Goal: Information Seeking & Learning: Learn about a topic

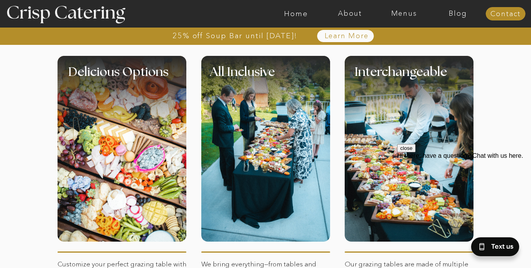
click at [416, 152] on button "close" at bounding box center [406, 148] width 19 height 8
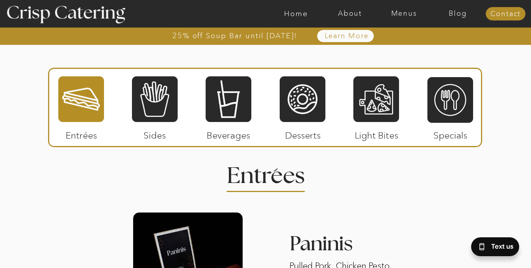
scroll to position [961, 0]
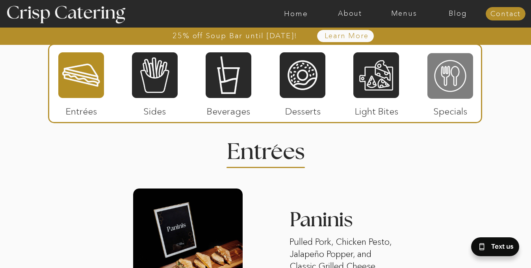
click at [435, 73] on div at bounding box center [451, 75] width 46 height 47
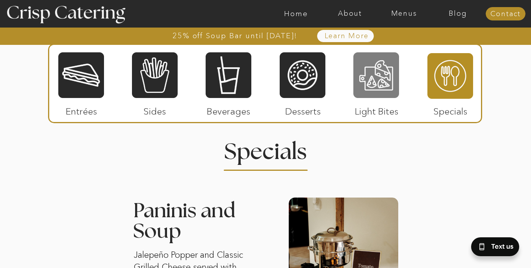
click at [368, 73] on div at bounding box center [376, 75] width 46 height 47
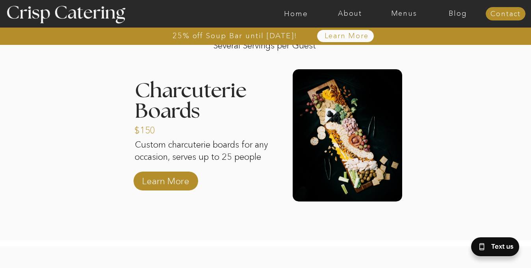
scroll to position [1106, 0]
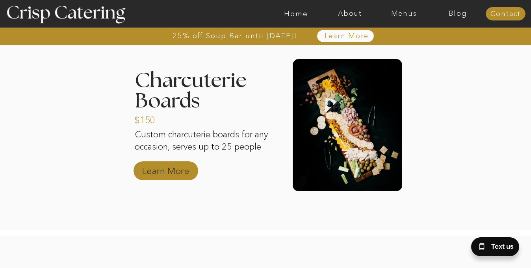
click at [188, 169] on p "Learn More" at bounding box center [165, 169] width 52 height 23
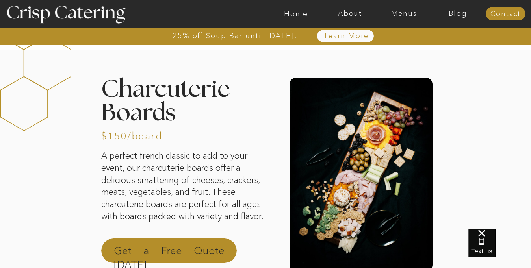
click at [207, 247] on p "Get a Free Quote [DATE]" at bounding box center [169, 253] width 111 height 19
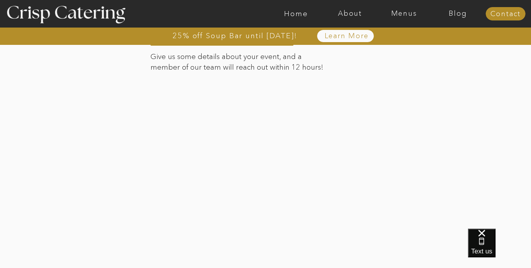
scroll to position [767, 0]
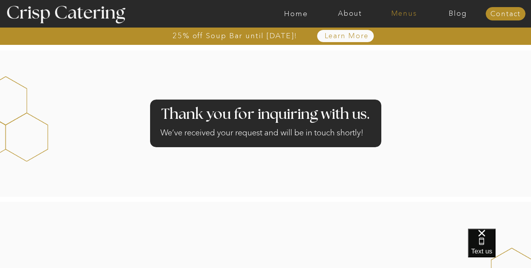
click at [396, 10] on nav "Menus" at bounding box center [404, 14] width 54 height 8
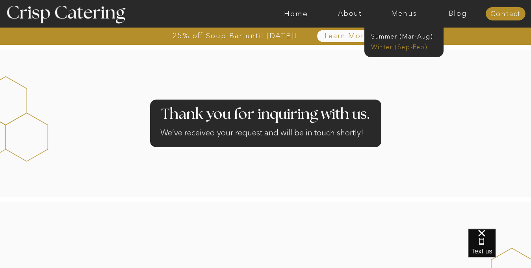
click at [402, 48] on nav "Winter (Sep-Feb)" at bounding box center [403, 46] width 65 height 7
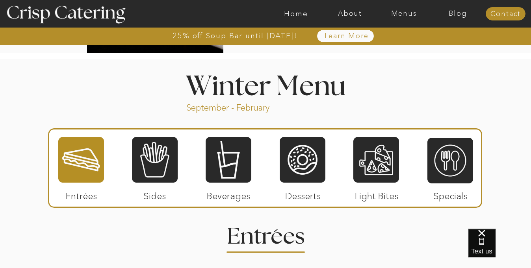
scroll to position [901, 0]
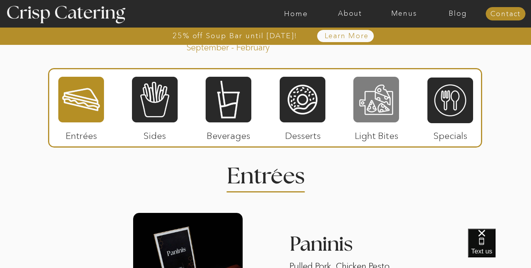
click at [369, 103] on div at bounding box center [376, 99] width 46 height 47
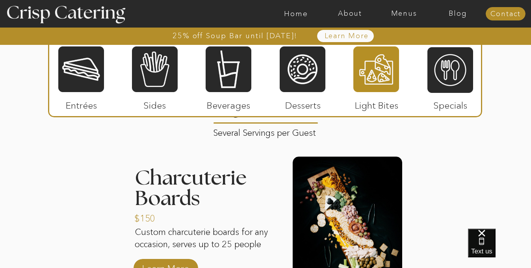
scroll to position [961, 0]
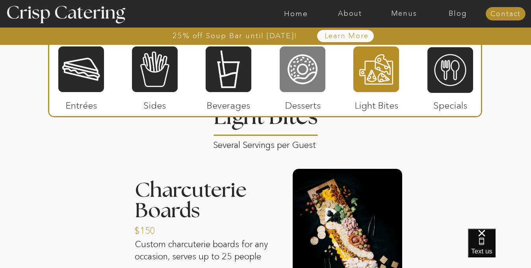
click at [307, 60] on div at bounding box center [303, 69] width 46 height 47
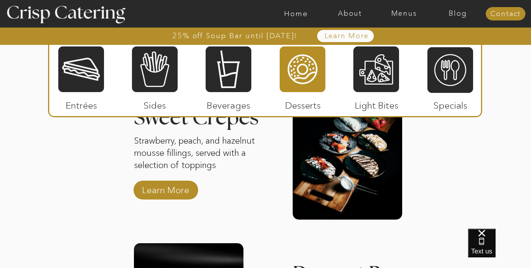
scroll to position [1188, 0]
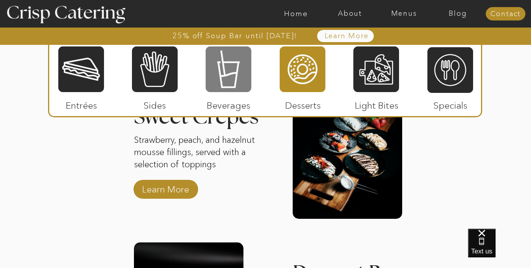
click at [235, 74] on div at bounding box center [229, 69] width 46 height 47
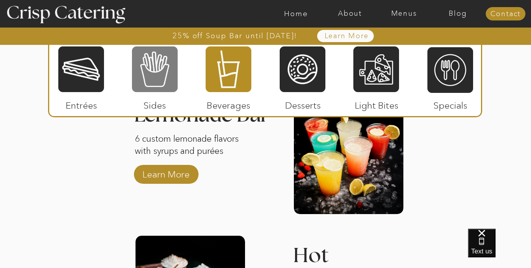
click at [150, 82] on div at bounding box center [155, 69] width 46 height 47
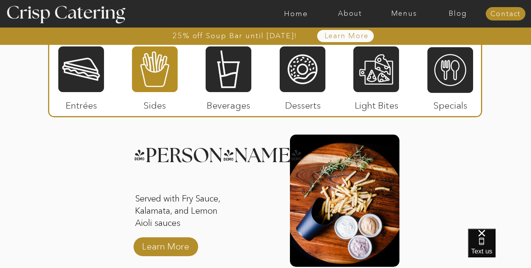
scroll to position [987, 0]
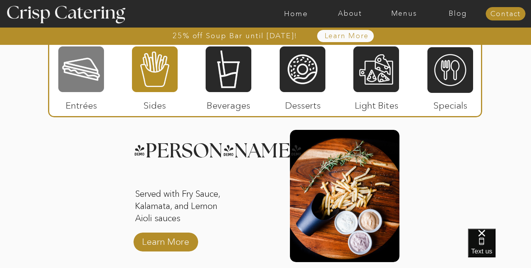
click at [95, 74] on div at bounding box center [81, 69] width 46 height 47
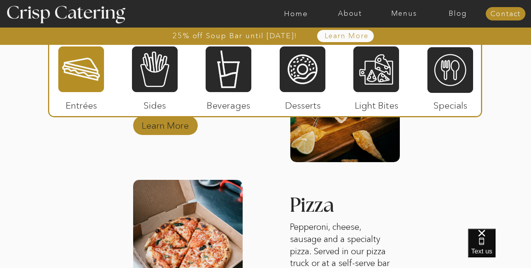
scroll to position [1235, 0]
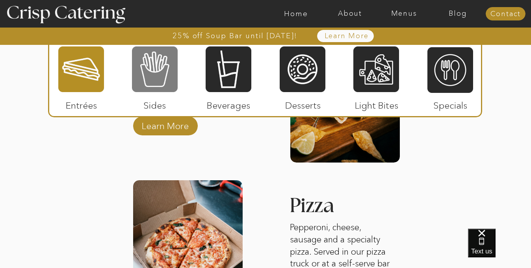
click at [162, 63] on div at bounding box center [155, 69] width 46 height 47
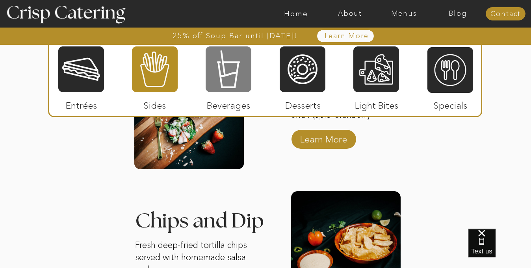
click at [215, 70] on div at bounding box center [229, 69] width 46 height 47
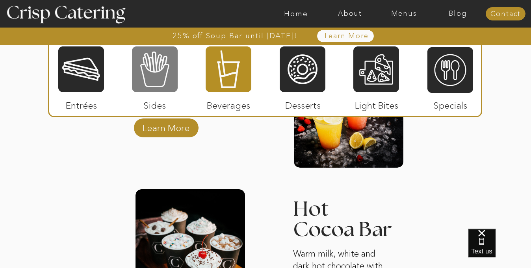
click at [168, 73] on div at bounding box center [155, 69] width 46 height 47
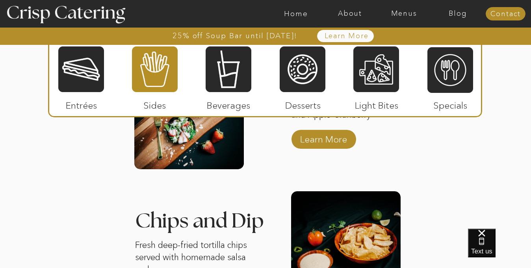
click at [252, 76] on div at bounding box center [265, 78] width 434 height 80
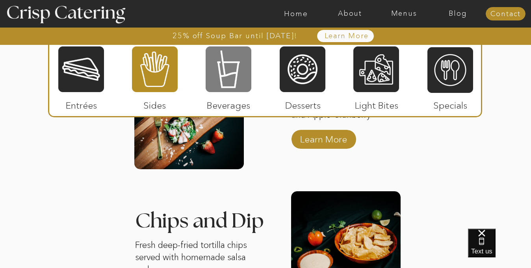
click at [236, 79] on div at bounding box center [229, 69] width 46 height 47
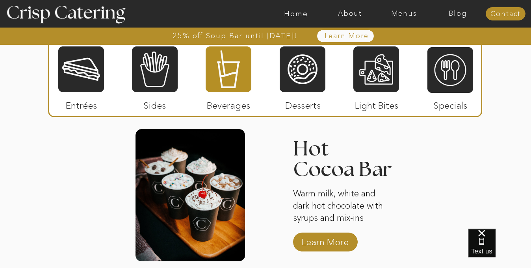
scroll to position [1297, 0]
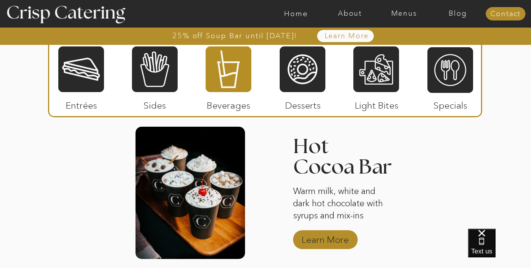
click at [320, 244] on p "Learn More" at bounding box center [325, 238] width 52 height 23
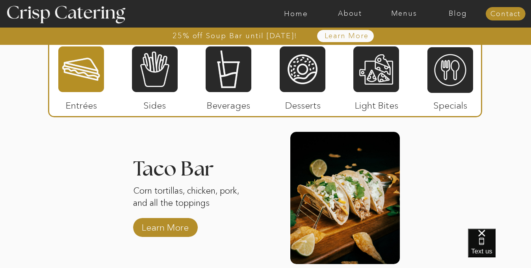
scroll to position [1123, 0]
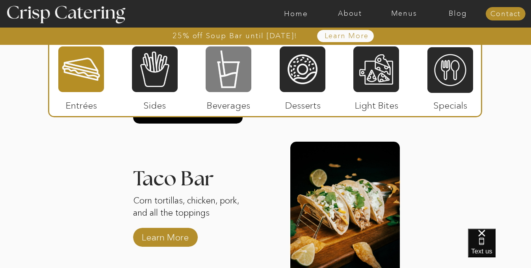
click at [242, 67] on div at bounding box center [229, 69] width 46 height 47
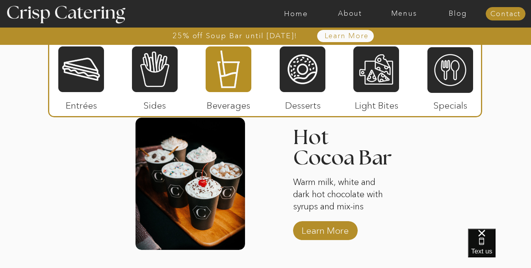
scroll to position [1310, 0]
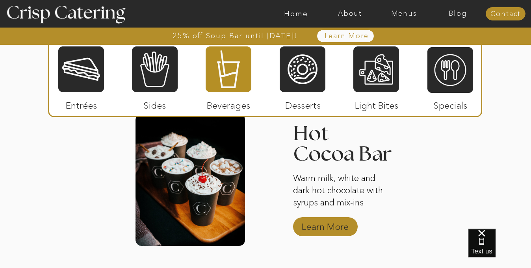
click at [318, 225] on p "Learn More" at bounding box center [325, 225] width 52 height 23
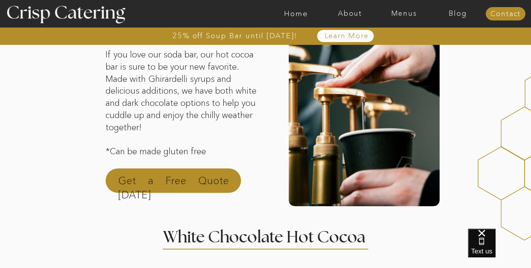
click at [201, 182] on p "Get a Free Quote Today" at bounding box center [173, 183] width 111 height 19
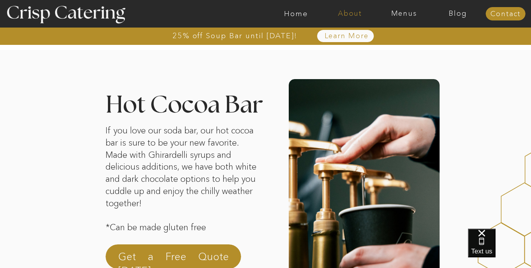
click at [357, 11] on nav "About" at bounding box center [350, 14] width 54 height 8
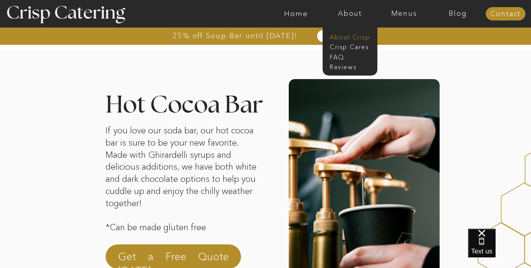
click at [350, 35] on nav "About Crisp" at bounding box center [352, 36] width 45 height 7
